Goal: Information Seeking & Learning: Find specific fact

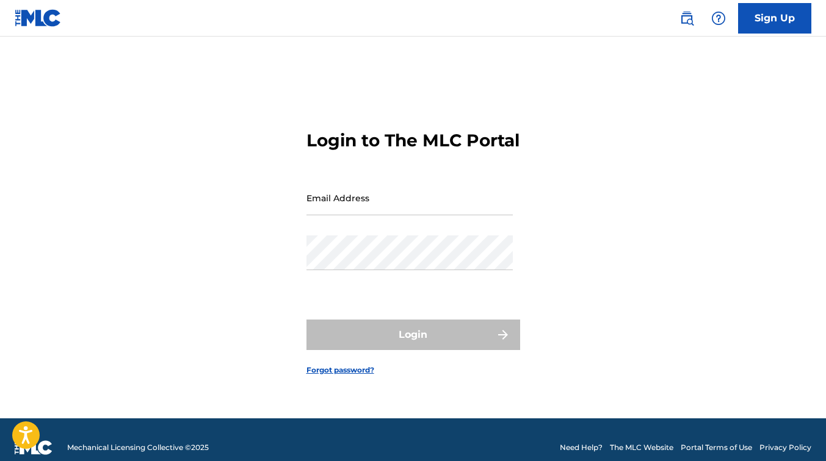
type input "[EMAIL_ADDRESS][DOMAIN_NAME]"
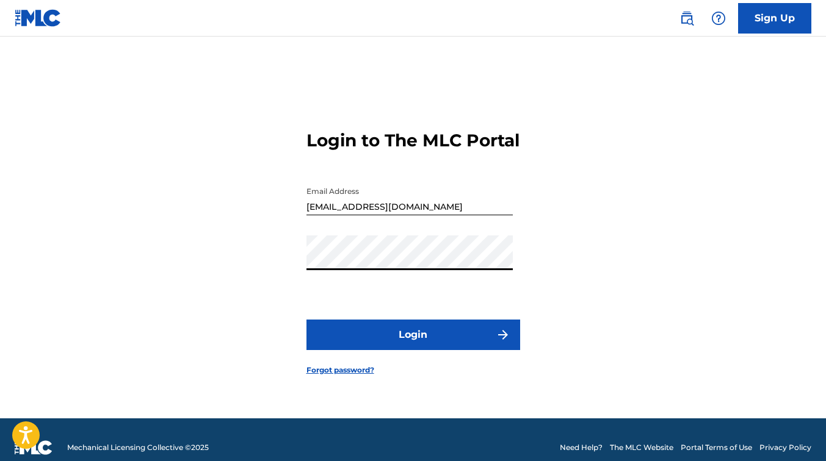
click at [306, 320] on button "Login" at bounding box center [413, 335] width 214 height 31
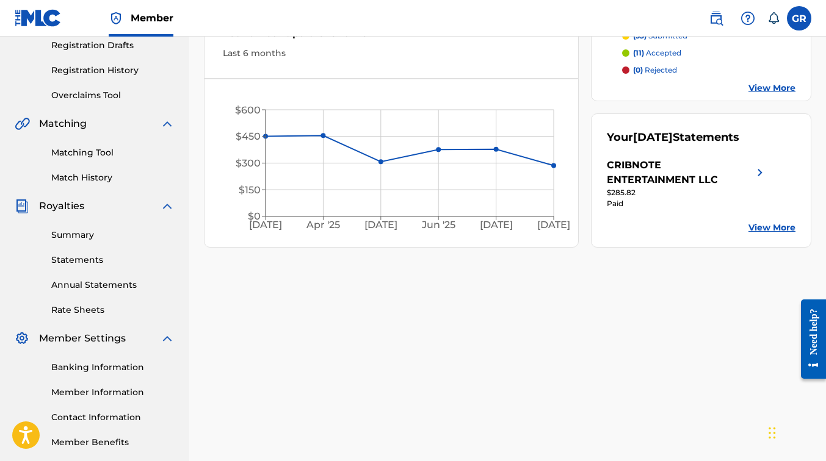
scroll to position [210, 0]
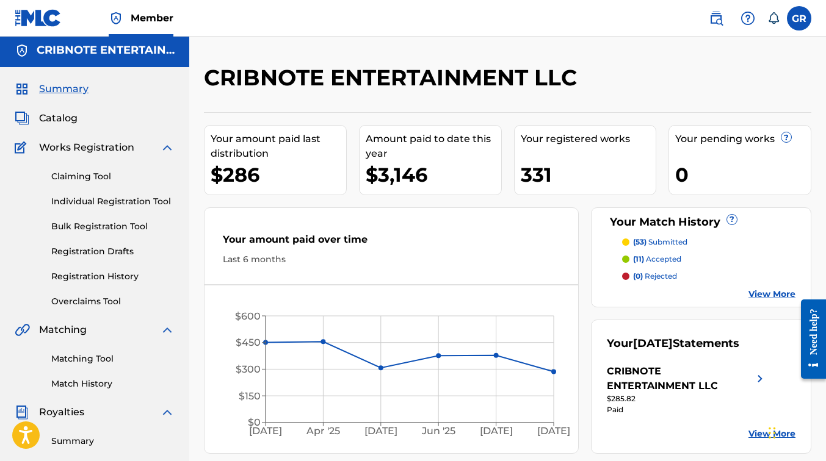
click at [60, 113] on span "Catalog" at bounding box center [58, 118] width 38 height 15
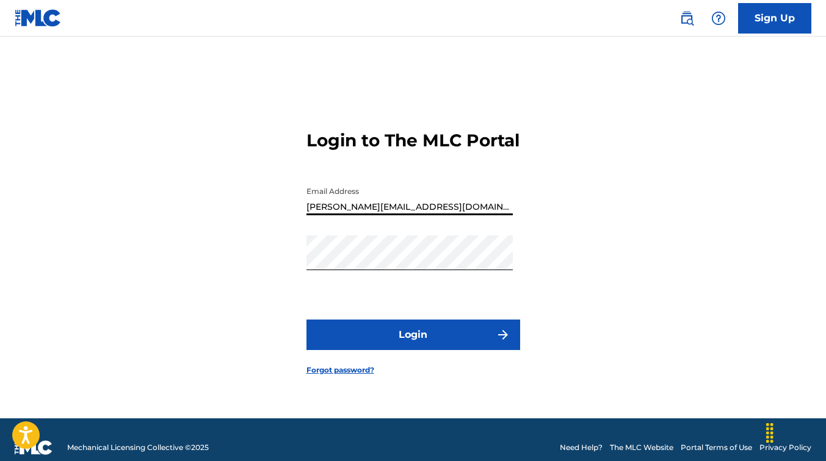
click at [426, 215] on input "consuelo@cribnote.com" at bounding box center [409, 198] width 206 height 35
drag, startPoint x: 429, startPoint y: 213, endPoint x: 287, endPoint y: 208, distance: 141.7
click at [288, 208] on div "Login to The MLC Portal Email Address consuelo@cribnote.com Password Login Forg…" at bounding box center [413, 243] width 826 height 352
click at [287, 208] on div "Login to The MLC Portal Email Address consuelo@cribnote.com Password Login Forg…" at bounding box center [413, 243] width 826 height 352
drag, startPoint x: 406, startPoint y: 219, endPoint x: 301, endPoint y: 244, distance: 107.9
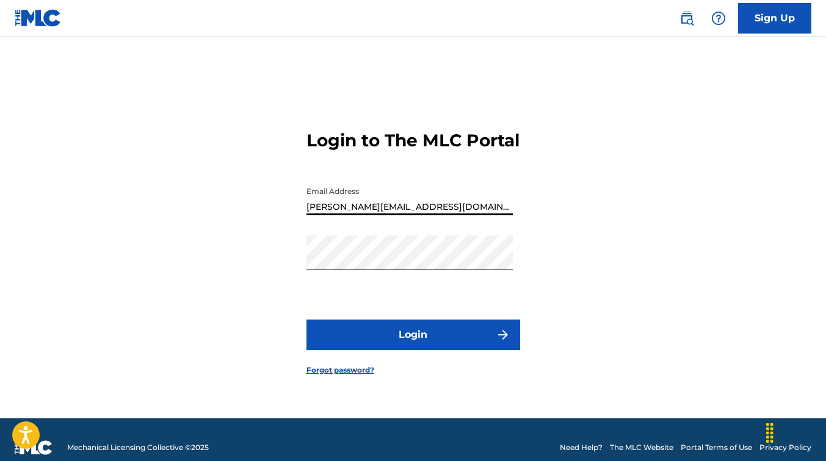
click at [301, 244] on div "Login to The MLC Portal Email Address consuelo@cribnote.com Password Login Forg…" at bounding box center [413, 243] width 826 height 352
type input "m"
click at [317, 215] on input "m" at bounding box center [409, 198] width 206 height 35
type input "[EMAIL_ADDRESS][DOMAIN_NAME]"
click at [268, 265] on div "Login to The MLC Portal Email Address grace.cribnote@gmail.com Password Login F…" at bounding box center [413, 243] width 826 height 352
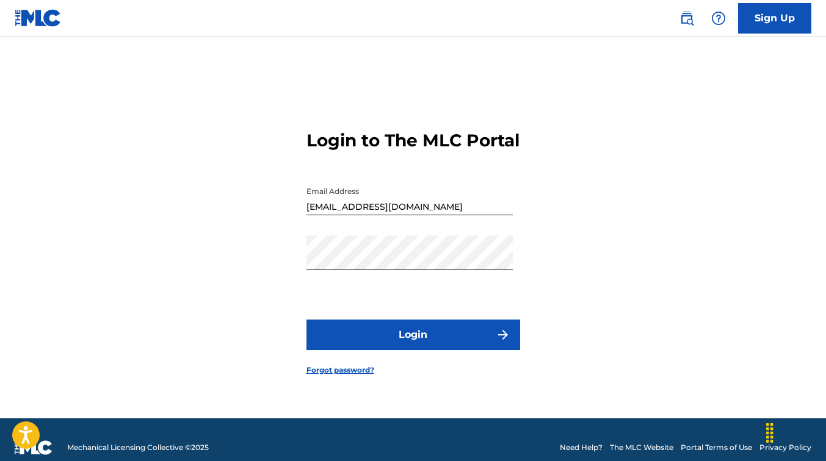
click at [268, 265] on div "Login to The MLC Portal Email Address grace.cribnote@gmail.com Password Login F…" at bounding box center [413, 243] width 826 height 352
click at [402, 348] on button "Login" at bounding box center [413, 335] width 214 height 31
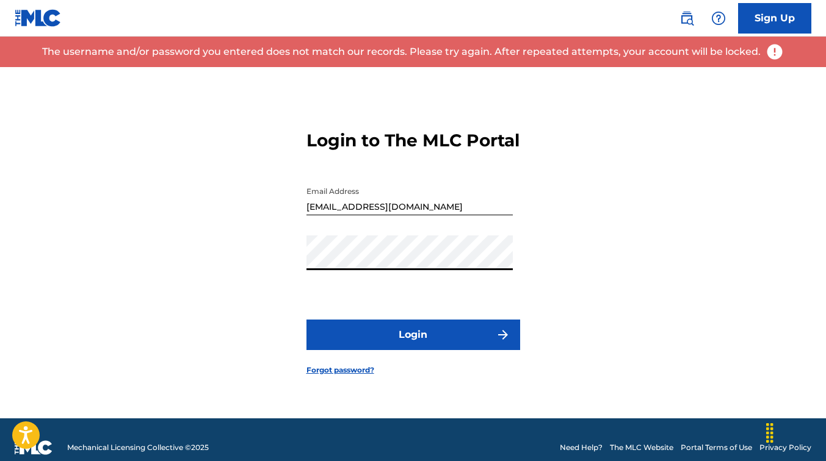
click at [304, 261] on div "Login to The MLC Portal Email Address grace.cribnote@gmail.com Password Login F…" at bounding box center [413, 243] width 826 height 352
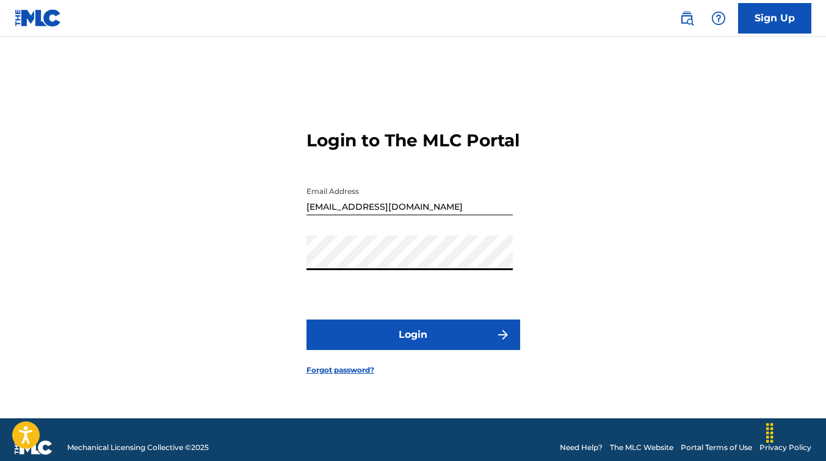
click at [343, 345] on button "Login" at bounding box center [413, 335] width 214 height 31
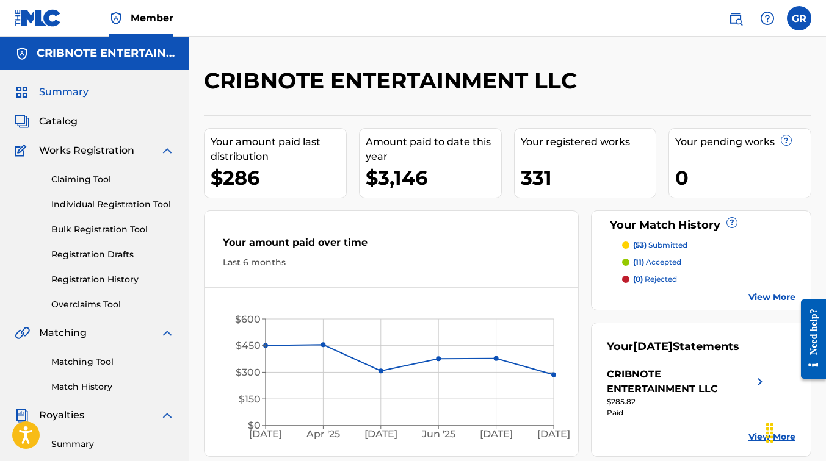
click at [148, 10] on link "Member" at bounding box center [141, 18] width 65 height 36
click at [142, 20] on span "Member" at bounding box center [152, 18] width 43 height 14
click at [117, 55] on h5 "CRIBNOTE ENTERTAINMENT LLC" at bounding box center [106, 53] width 138 height 14
click at [794, 22] on label at bounding box center [799, 18] width 24 height 24
click at [799, 18] on input "GR Grace Roca grace.cribnote@gmail.com Profile Log out" at bounding box center [799, 18] width 0 height 0
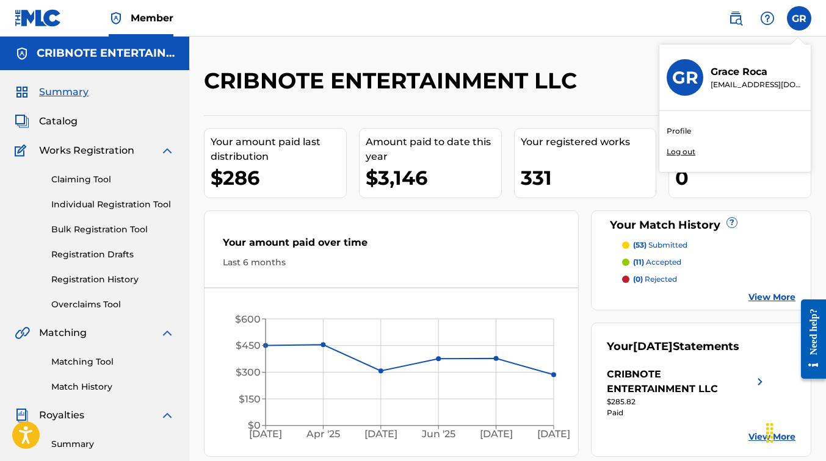
click at [118, 18] on img at bounding box center [116, 18] width 15 height 15
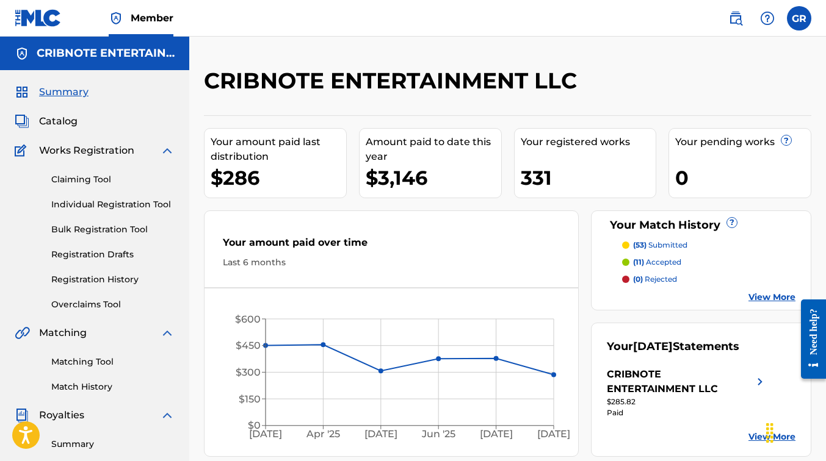
click at [118, 18] on img at bounding box center [116, 18] width 15 height 15
click at [20, 52] on img at bounding box center [22, 53] width 15 height 15
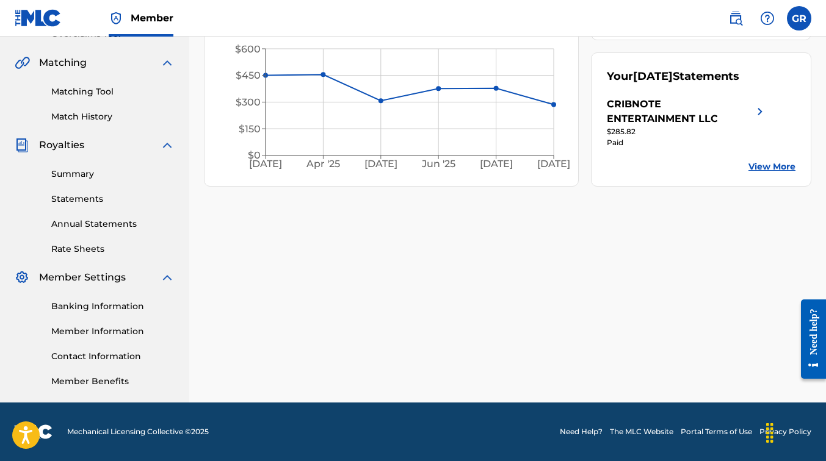
scroll to position [270, 0]
click at [118, 331] on link "Member Information" at bounding box center [112, 331] width 123 height 13
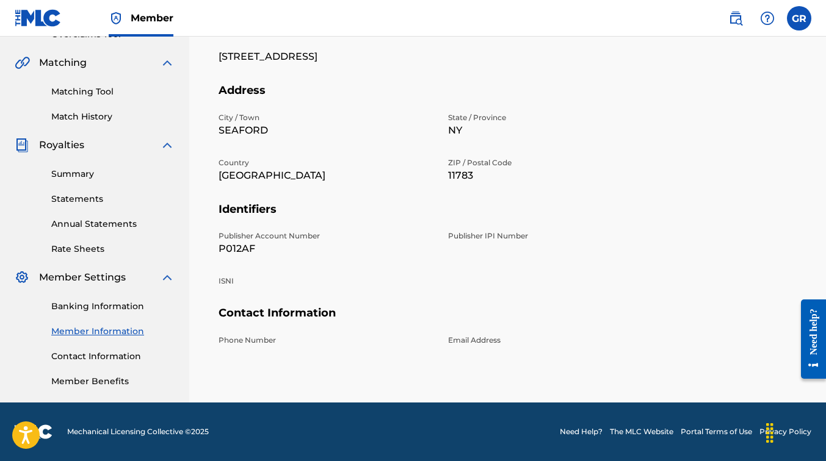
scroll to position [270, 0]
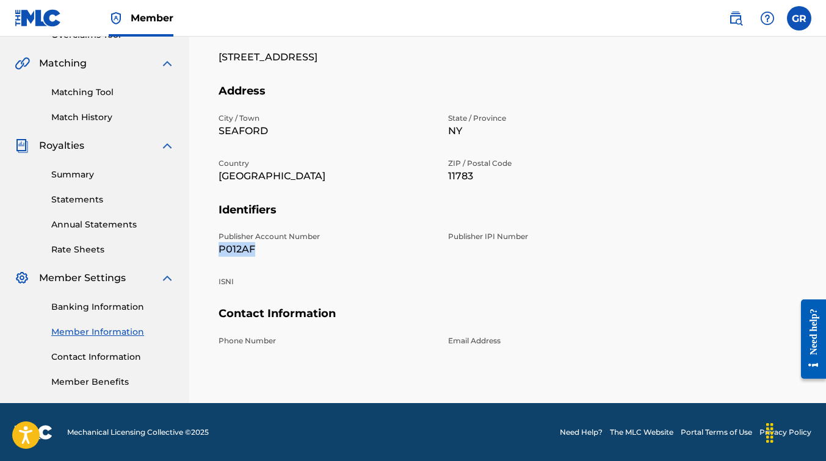
drag, startPoint x: 216, startPoint y: 247, endPoint x: 252, endPoint y: 251, distance: 35.7
click at [252, 251] on div "Mailing and Contact Information entered on the Mailing and Contact tab is used …" at bounding box center [507, 131] width 607 height 606
copy p "P012AF"
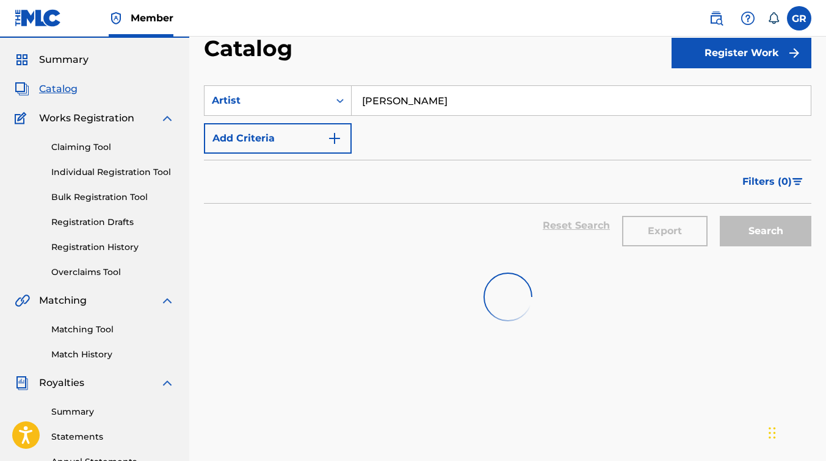
type input "[PERSON_NAME]"
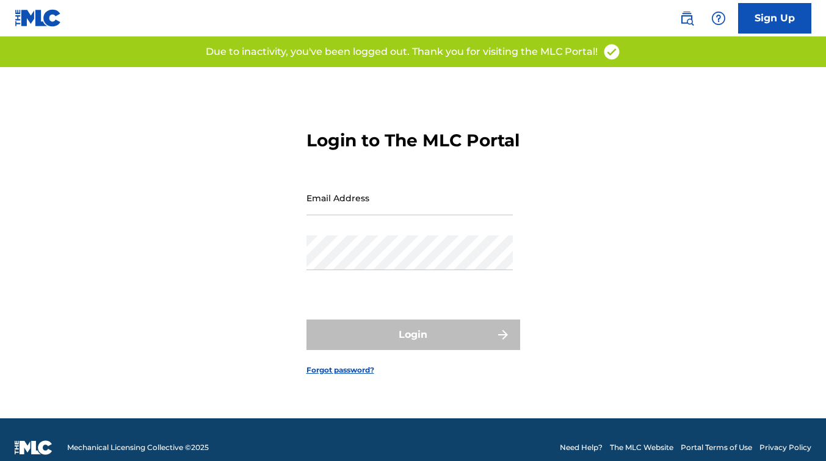
type input "[EMAIL_ADDRESS][DOMAIN_NAME]"
click at [385, 346] on div "Login" at bounding box center [413, 335] width 214 height 31
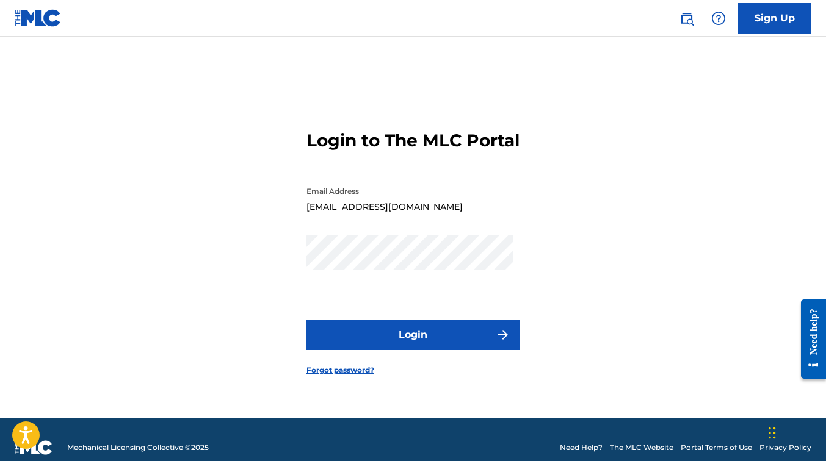
click at [444, 348] on button "Login" at bounding box center [413, 335] width 214 height 31
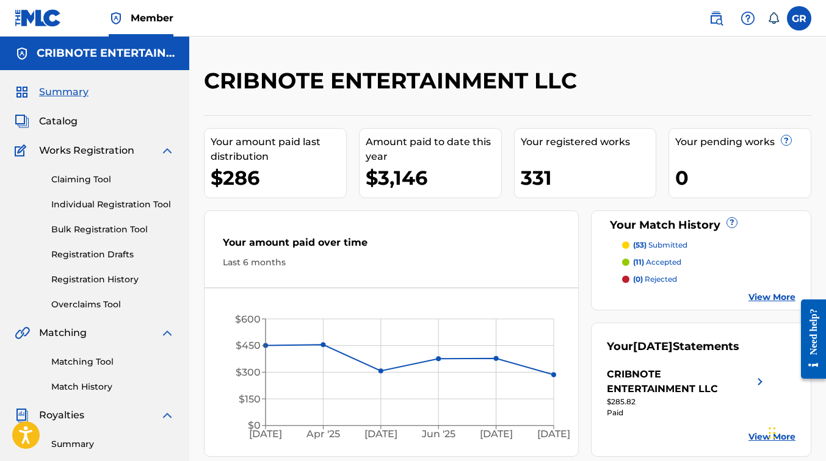
click at [63, 125] on span "Catalog" at bounding box center [58, 121] width 38 height 15
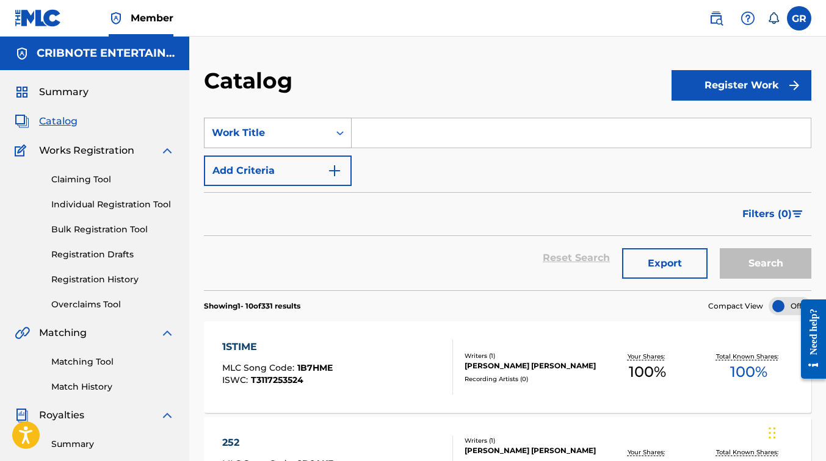
click at [321, 140] on div "Work Title" at bounding box center [266, 132] width 125 height 23
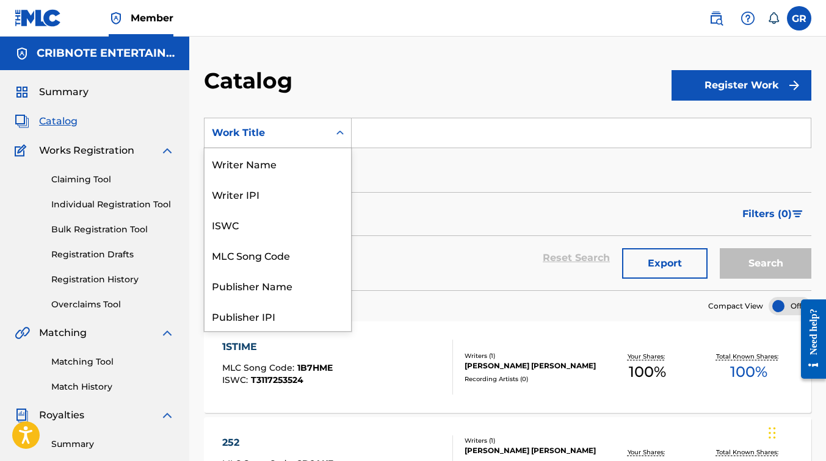
scroll to position [183, 0]
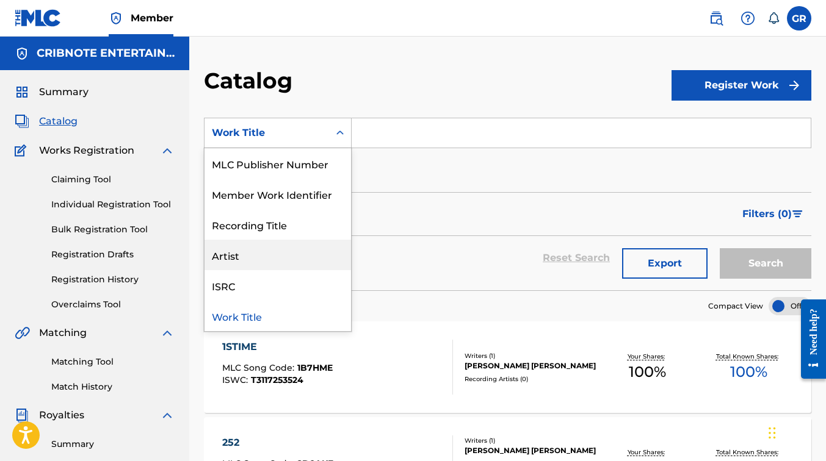
click at [288, 252] on div "Artist" at bounding box center [277, 255] width 147 height 31
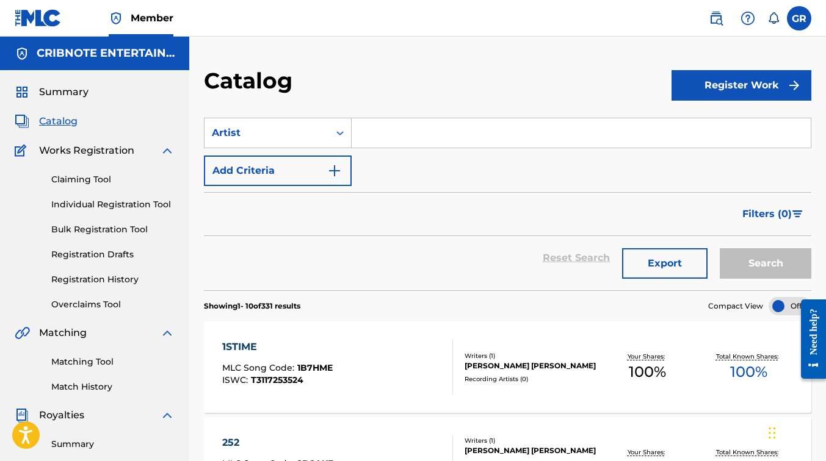
click at [416, 129] on input "Search Form" at bounding box center [581, 132] width 459 height 29
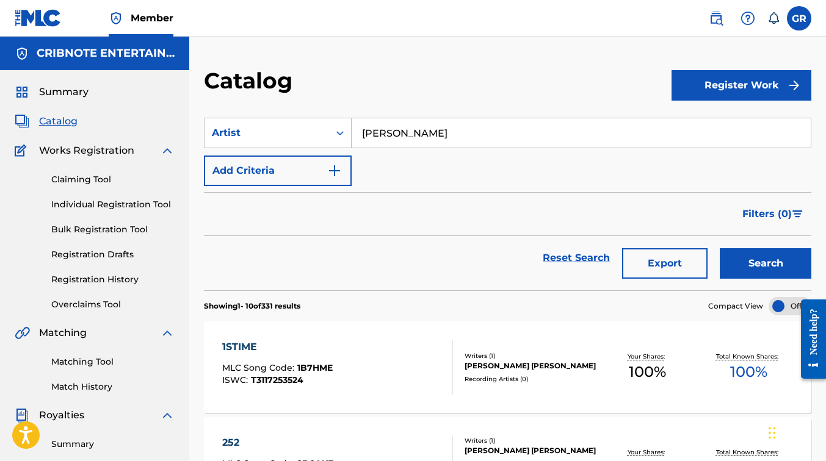
click at [720, 248] on button "Search" at bounding box center [766, 263] width 92 height 31
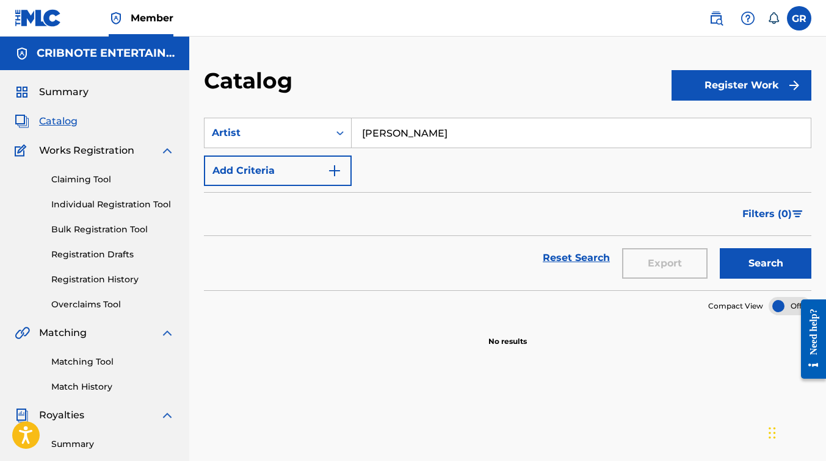
click at [435, 136] on input "[PERSON_NAME]" at bounding box center [581, 132] width 459 height 29
click at [720, 248] on button "Search" at bounding box center [766, 263] width 92 height 31
click at [401, 135] on input "[PERSON_NAME]" at bounding box center [581, 132] width 459 height 29
click at [720, 248] on button "Search" at bounding box center [766, 263] width 92 height 31
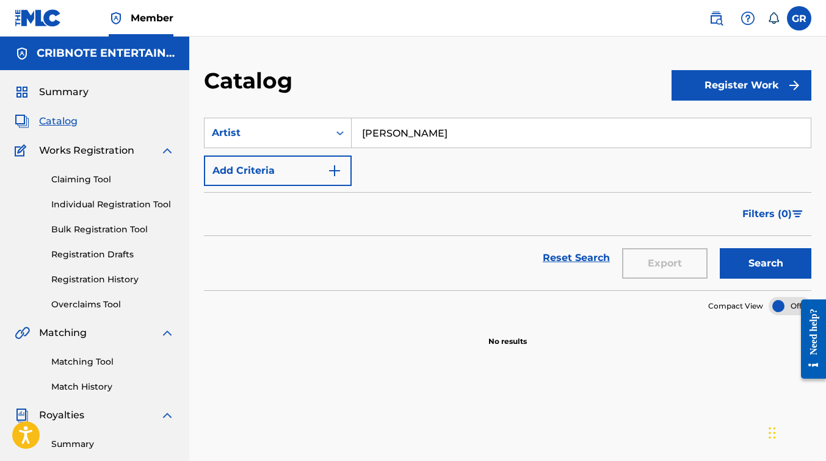
type input "[PERSON_NAME]"
click at [729, 273] on button "Search" at bounding box center [766, 263] width 92 height 31
click at [89, 180] on link "Claiming Tool" at bounding box center [112, 179] width 123 height 13
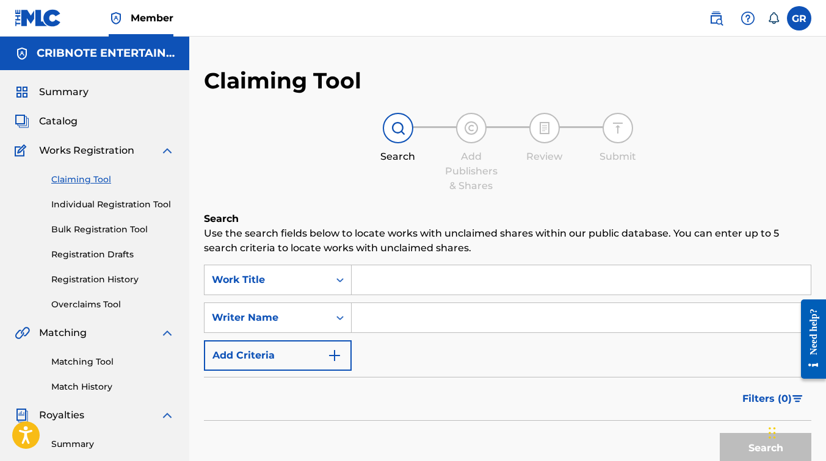
click at [376, 291] on input "Search Form" at bounding box center [581, 280] width 459 height 29
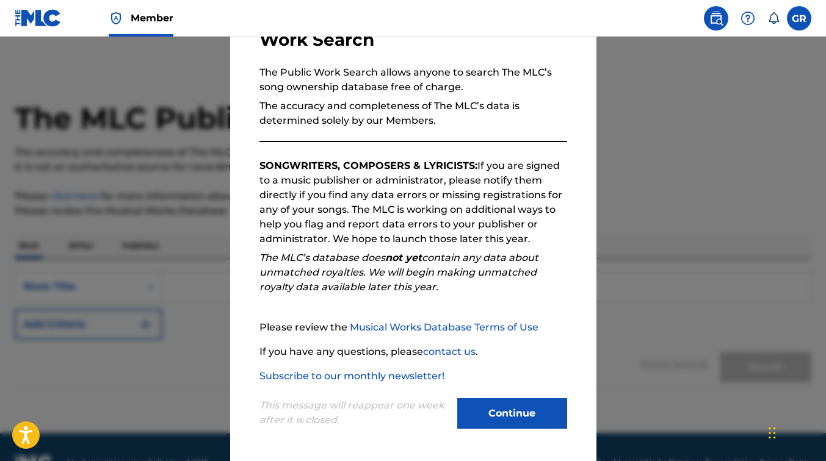
click at [529, 418] on button "Continue" at bounding box center [512, 414] width 110 height 31
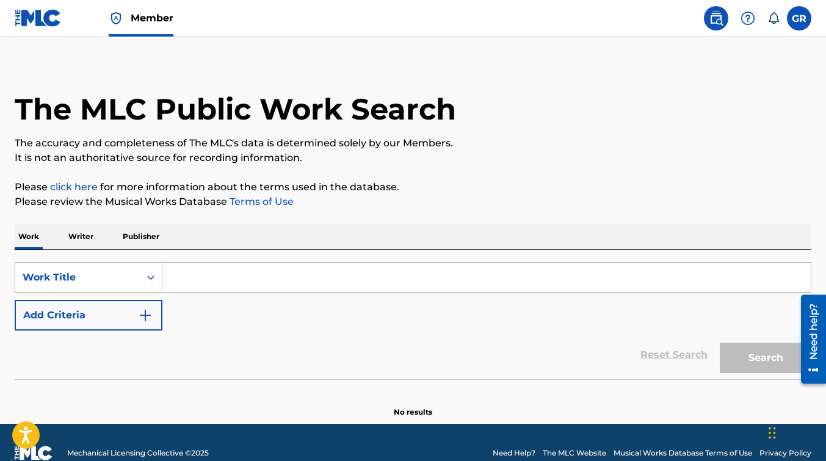
scroll to position [13, 0]
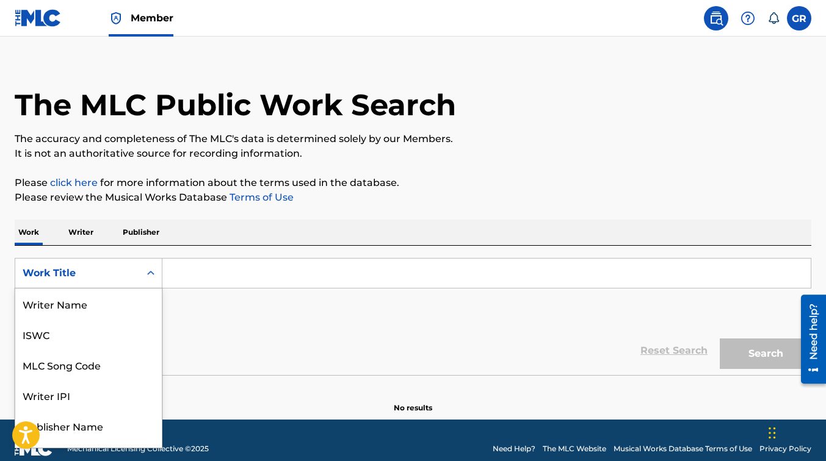
click at [143, 269] on div "Search Form" at bounding box center [151, 273] width 22 height 22
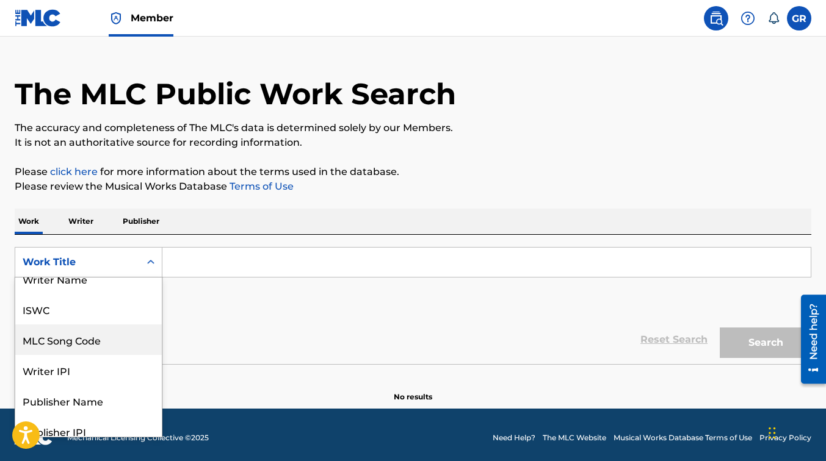
scroll to position [0, 0]
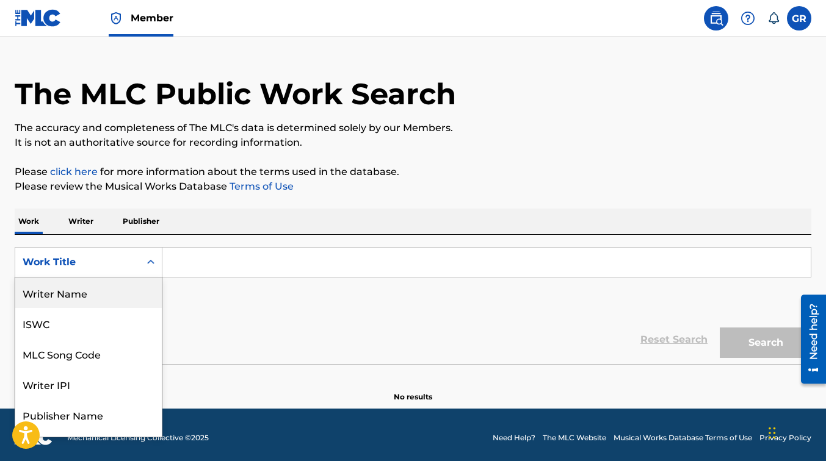
click at [76, 295] on div "Writer Name" at bounding box center [88, 293] width 147 height 31
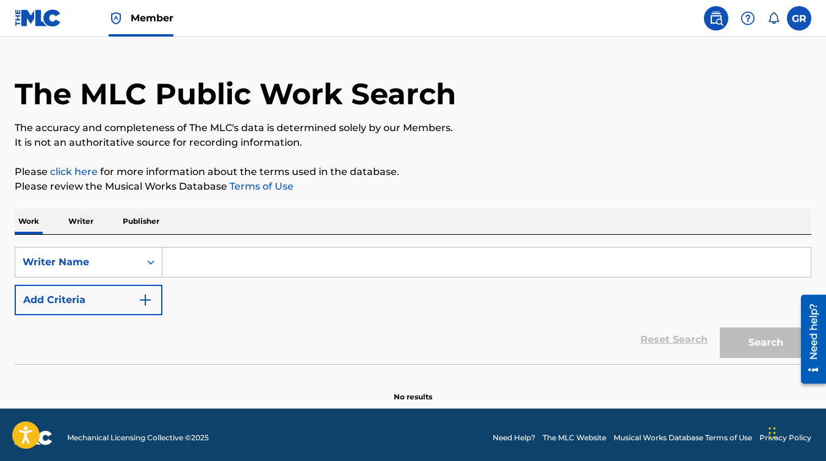
click at [193, 256] on input "Search Form" at bounding box center [486, 262] width 648 height 29
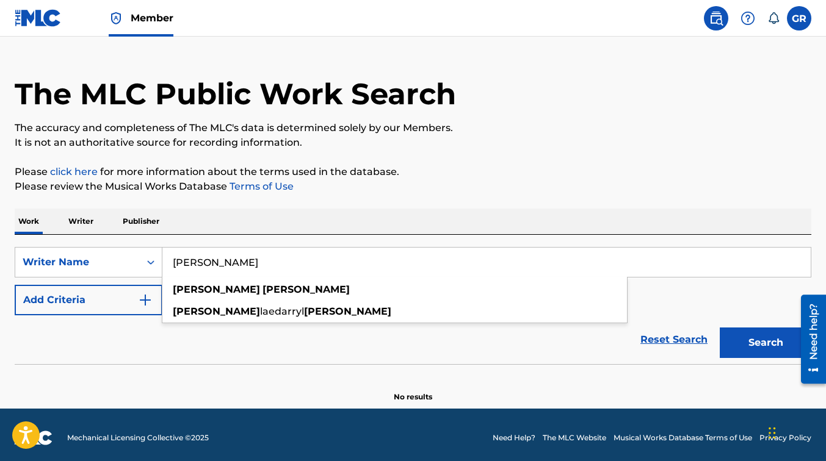
type input "[PERSON_NAME]"
click at [720, 328] on button "Search" at bounding box center [766, 343] width 92 height 31
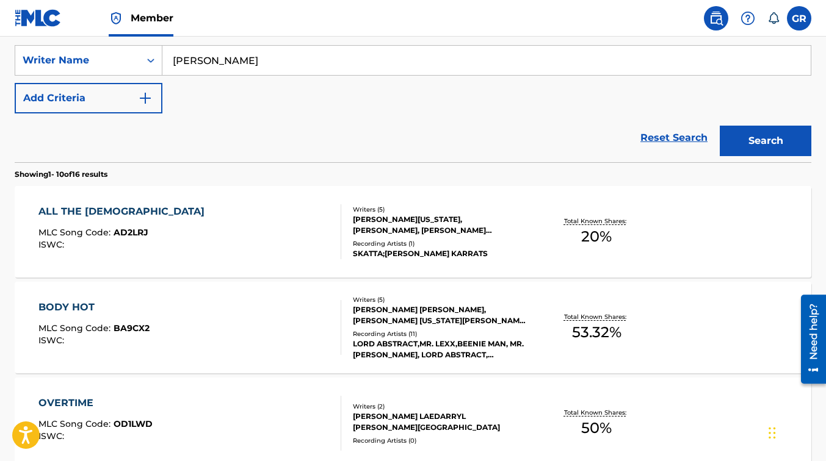
scroll to position [236, 0]
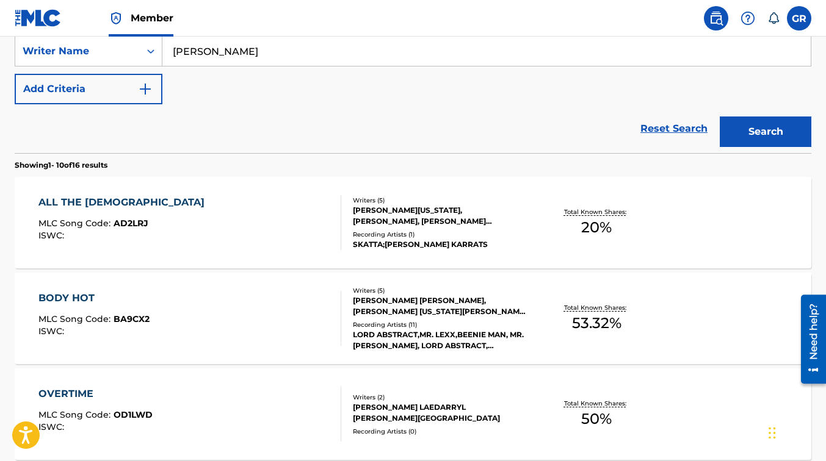
click at [207, 220] on div "ALL THE [DEMOGRAPHIC_DATA] MLC Song Code : AD2LRJ ISWC :" at bounding box center [189, 222] width 303 height 55
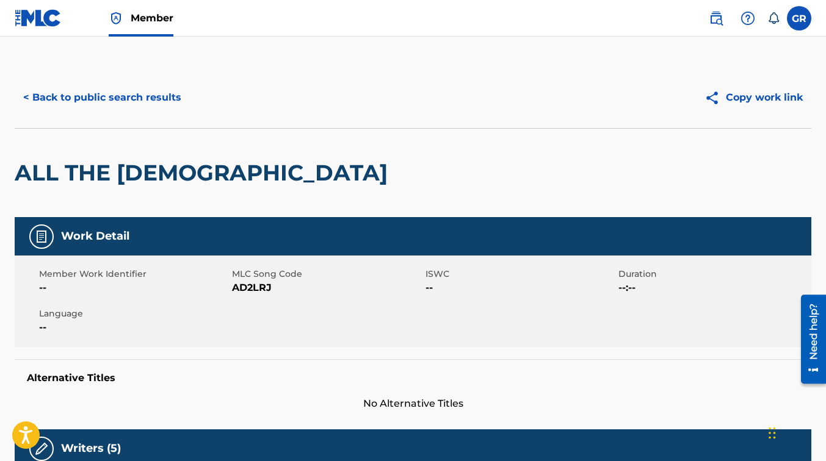
click at [48, 92] on button "< Back to public search results" at bounding box center [102, 97] width 175 height 31
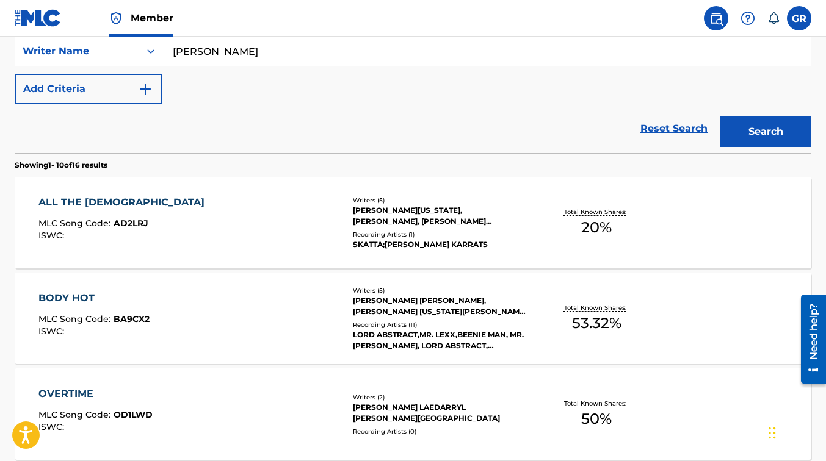
click at [69, 200] on div "ALL THE [DEMOGRAPHIC_DATA]" at bounding box center [124, 202] width 172 height 15
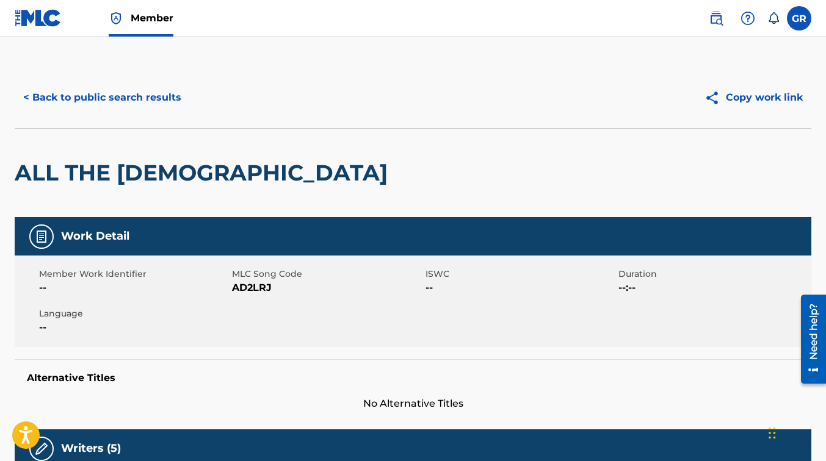
click at [143, 97] on button "< Back to public search results" at bounding box center [102, 97] width 175 height 31
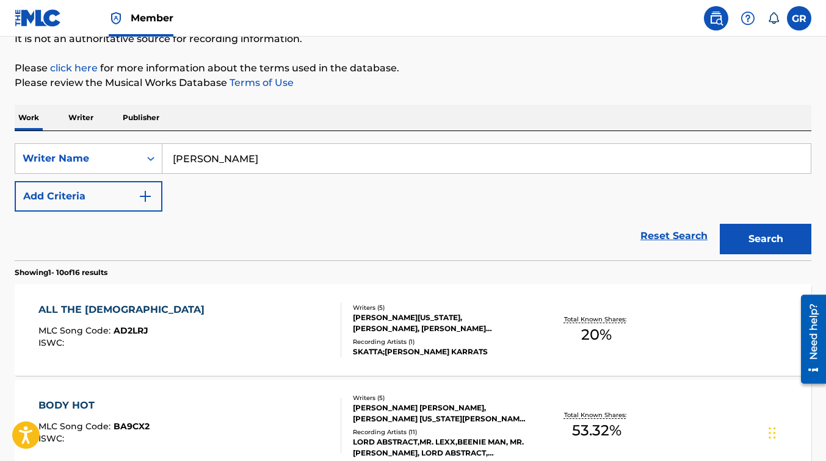
scroll to position [128, 0]
click at [753, 242] on button "Search" at bounding box center [766, 240] width 92 height 31
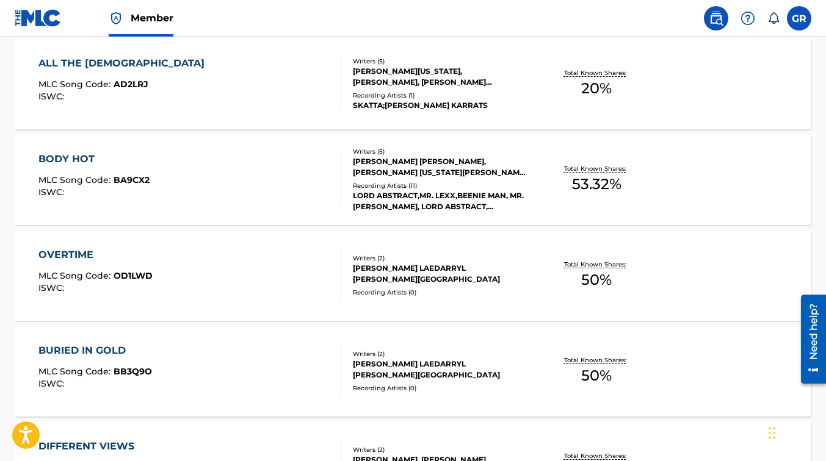
scroll to position [374, 0]
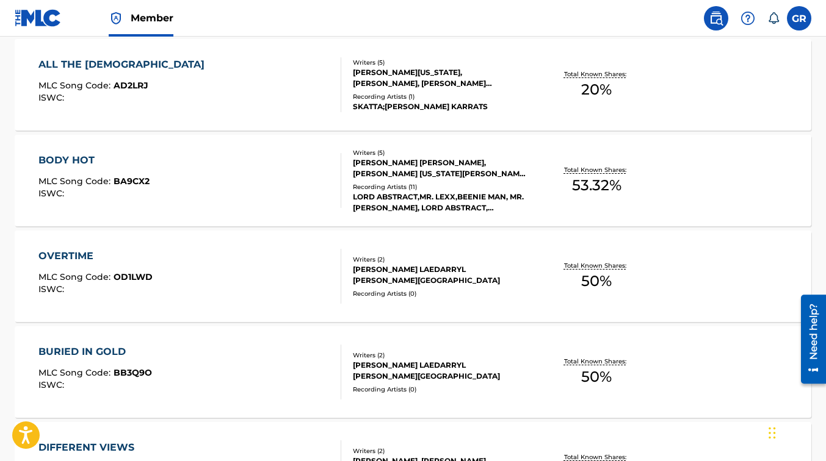
click at [426, 269] on div "[PERSON_NAME] LAEDARRYL [PERSON_NAME][GEOGRAPHIC_DATA]" at bounding box center [442, 275] width 178 height 22
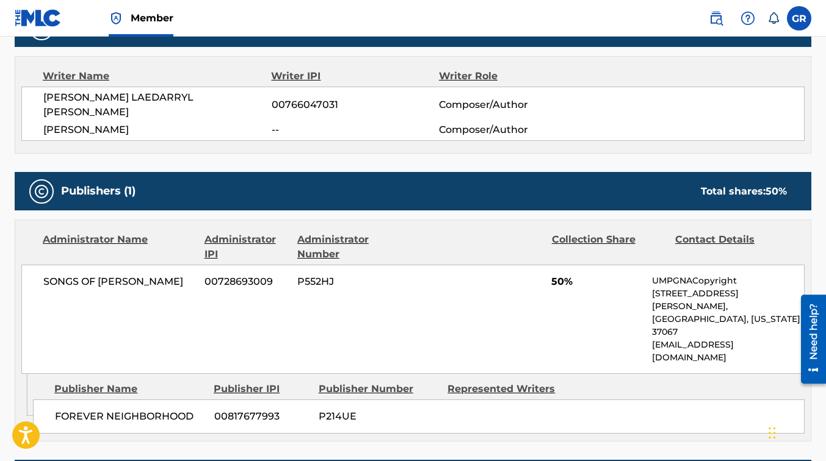
scroll to position [420, 0]
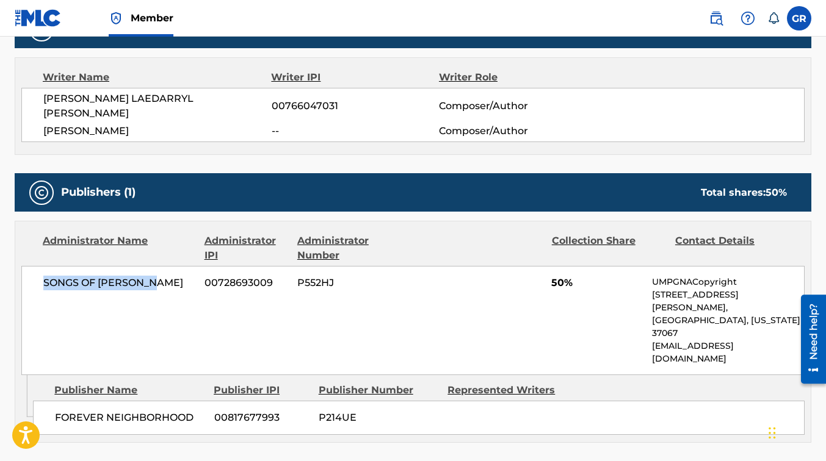
drag, startPoint x: 42, startPoint y: 266, endPoint x: 170, endPoint y: 277, distance: 128.0
click at [170, 277] on div "SONGS OF INGROOVES 00728693009 P552HJ 50% UMPGNACopyright [STREET_ADDRESS][PERS…" at bounding box center [412, 320] width 783 height 109
copy span "SONGS OF [PERSON_NAME]"
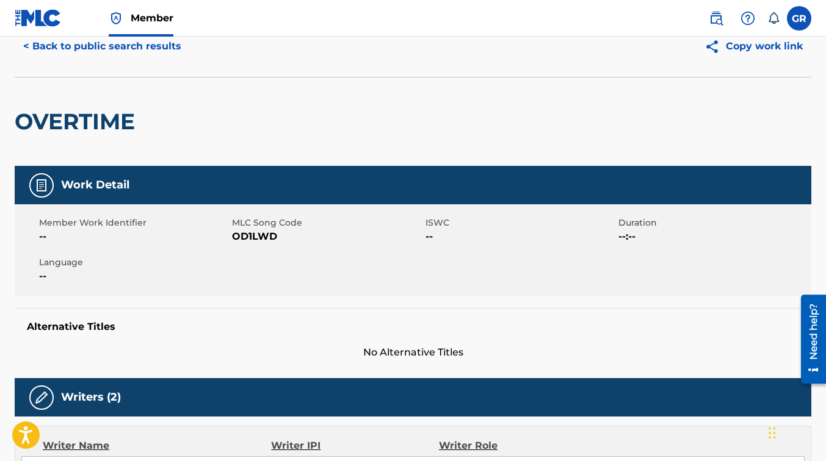
scroll to position [0, 0]
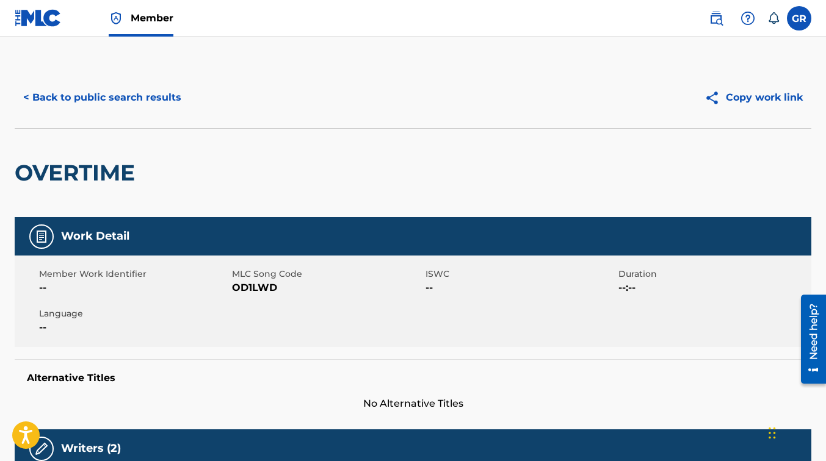
click at [49, 7] on link at bounding box center [38, 18] width 47 height 36
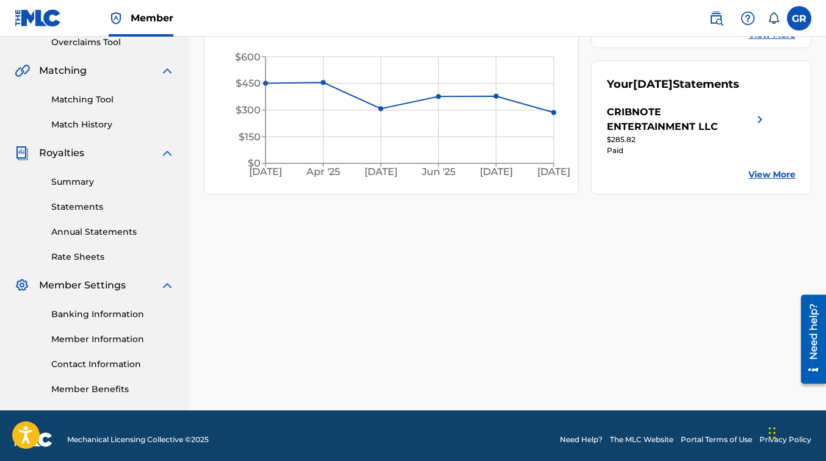
scroll to position [264, 0]
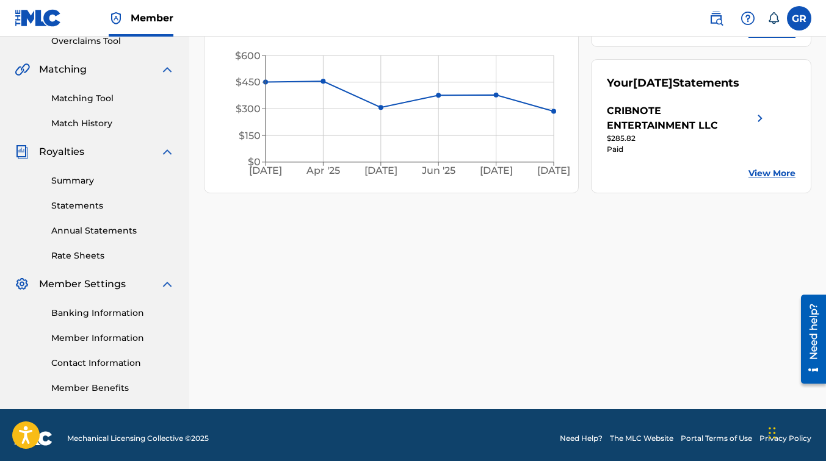
click at [105, 335] on link "Member Information" at bounding box center [112, 338] width 123 height 13
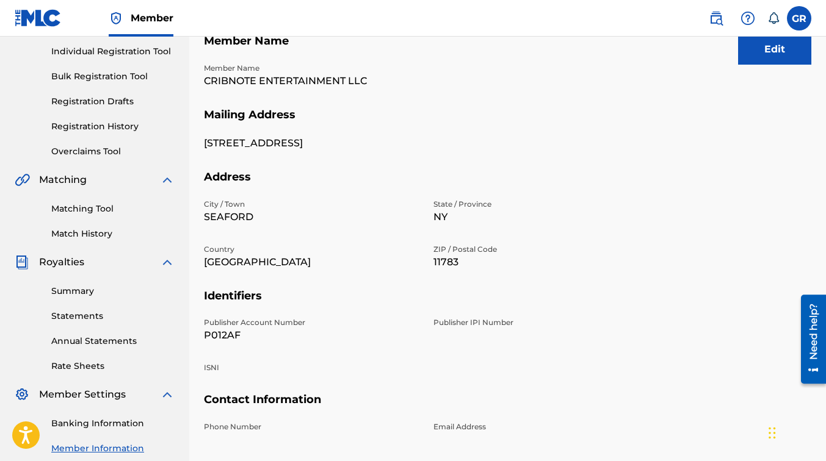
scroll to position [156, 0]
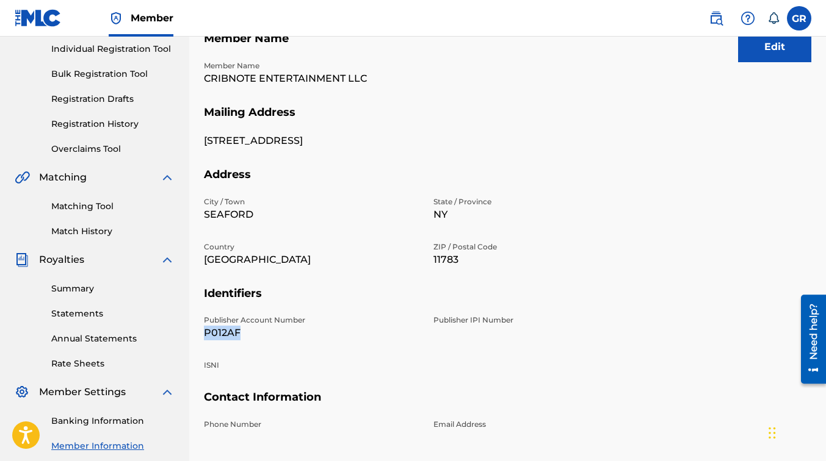
drag, startPoint x: 203, startPoint y: 331, endPoint x: 242, endPoint y: 338, distance: 38.9
click at [242, 338] on div "Mailing and Contact Information entered on the Mailing and Contact tab is used …" at bounding box center [507, 214] width 637 height 606
copy p "P012AF"
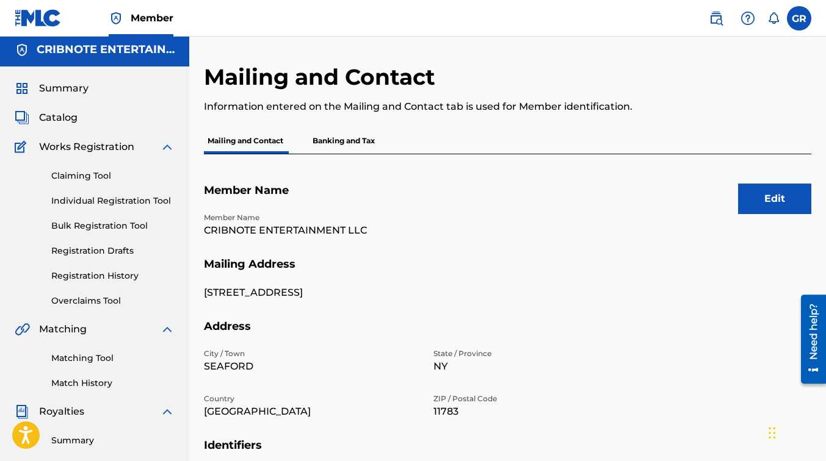
scroll to position [4, 0]
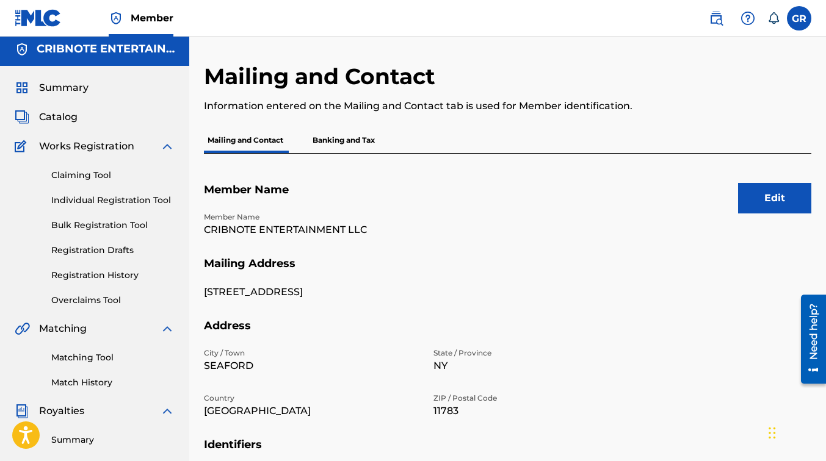
click at [56, 88] on span "Summary" at bounding box center [63, 88] width 49 height 15
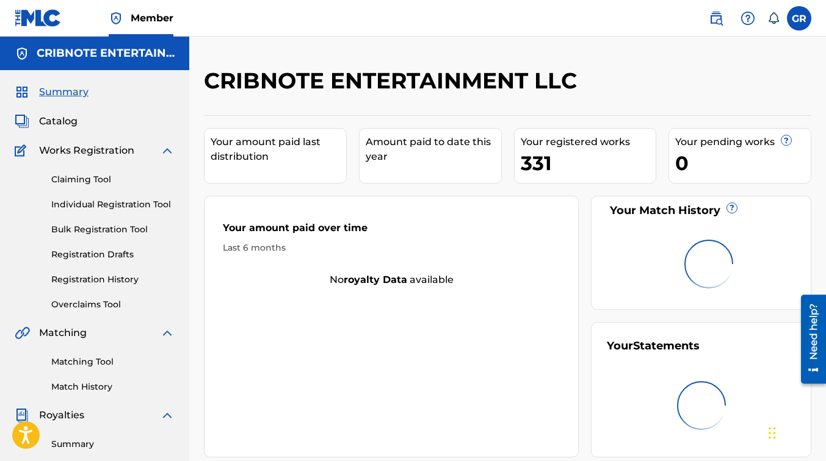
click at [63, 132] on div "Summary Catalog Works Registration Claiming Tool Individual Registration Tool B…" at bounding box center [94, 371] width 189 height 603
click at [58, 116] on span "Catalog" at bounding box center [58, 121] width 38 height 15
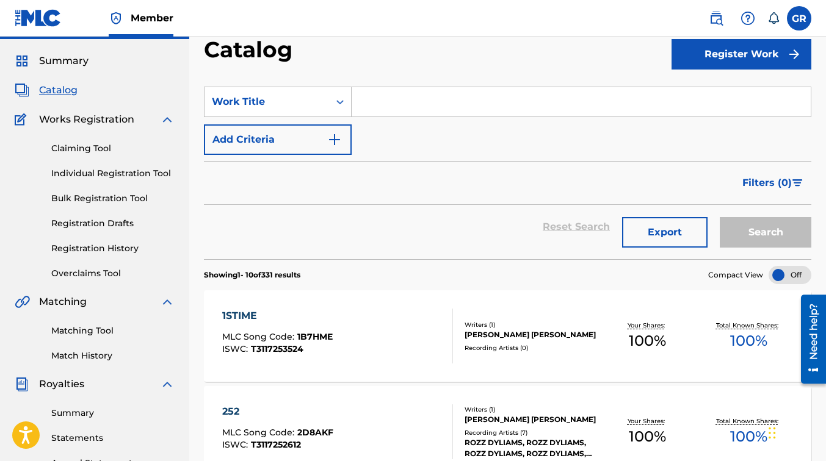
scroll to position [32, 0]
click at [335, 331] on div "1STIME MLC Song Code : 1B7HME ISWC : T3117253524" at bounding box center [337, 335] width 231 height 55
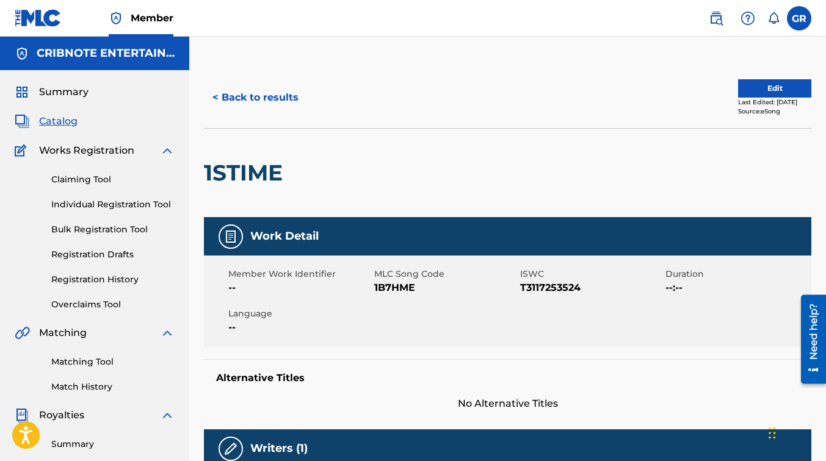
click at [80, 182] on link "Claiming Tool" at bounding box center [112, 179] width 123 height 13
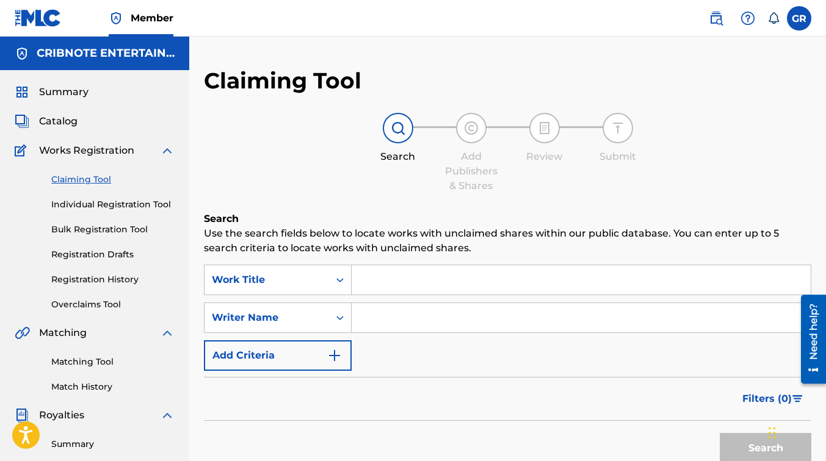
click at [73, 96] on span "Summary" at bounding box center [63, 92] width 49 height 15
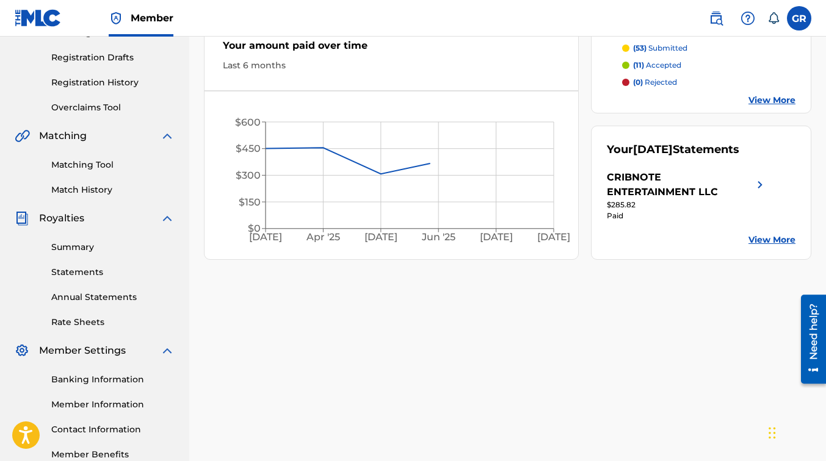
scroll to position [270, 0]
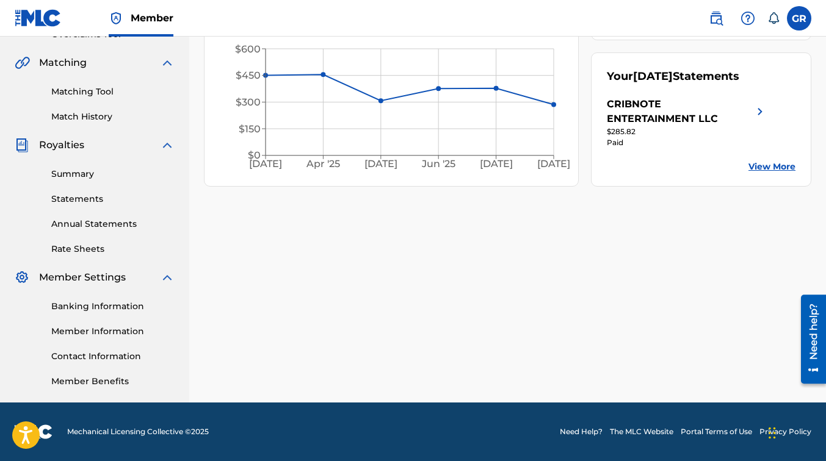
click at [91, 327] on link "Member Information" at bounding box center [112, 331] width 123 height 13
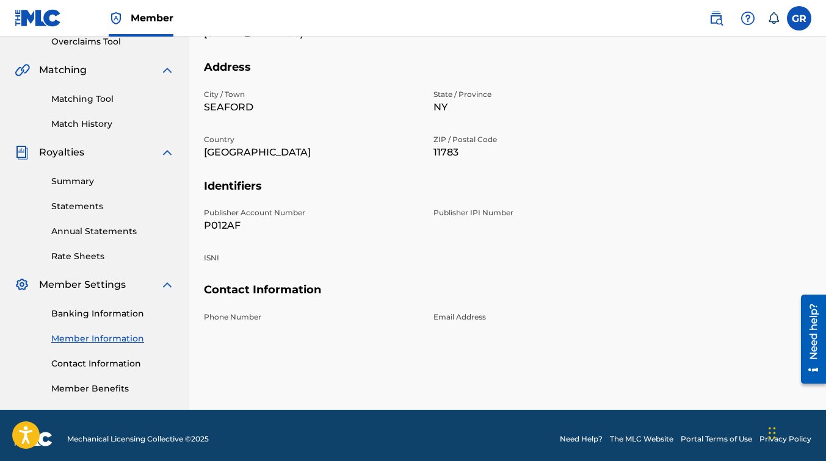
scroll to position [264, 0]
